Goal: Find specific page/section: Find specific page/section

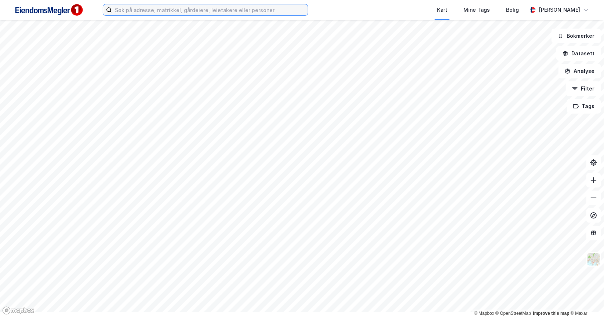
click at [207, 12] on input at bounding box center [210, 9] width 196 height 11
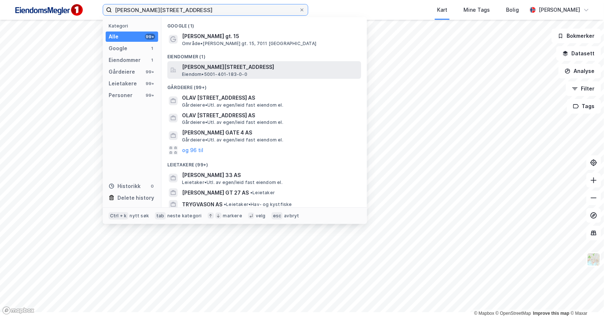
type input "[PERSON_NAME][STREET_ADDRESS]"
click at [244, 72] on span "[PERSON_NAME][STREET_ADDRESS]" at bounding box center [270, 67] width 176 height 9
